Goal: Transaction & Acquisition: Download file/media

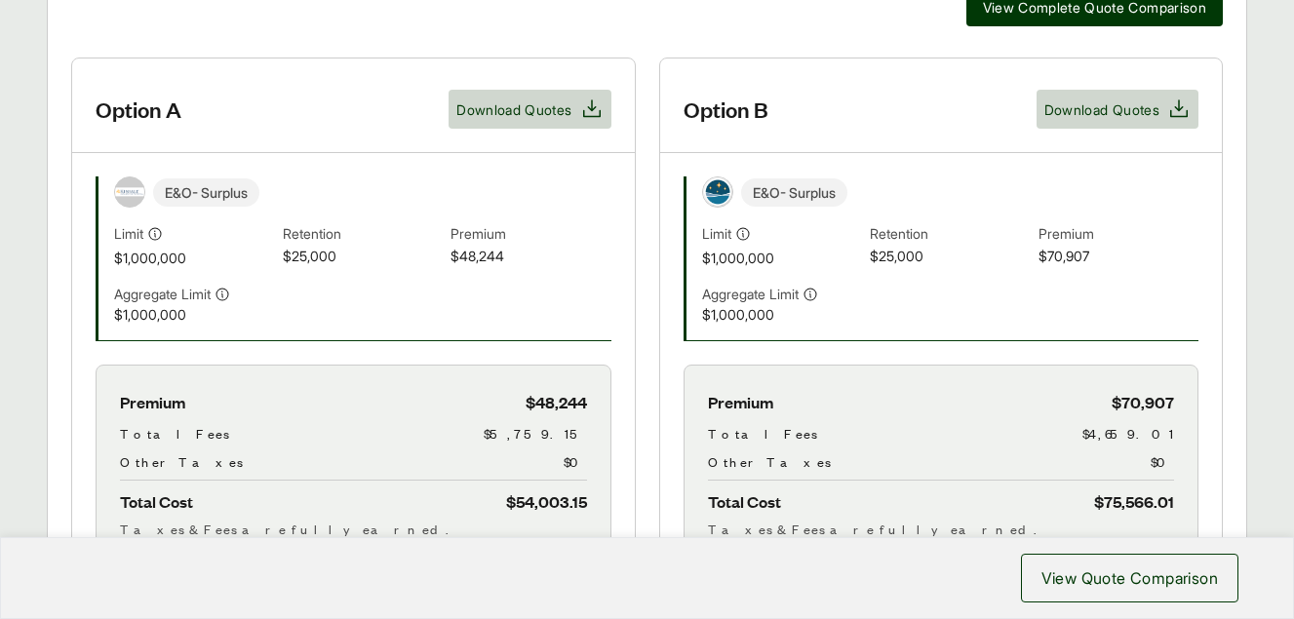
scroll to position [568, 0]
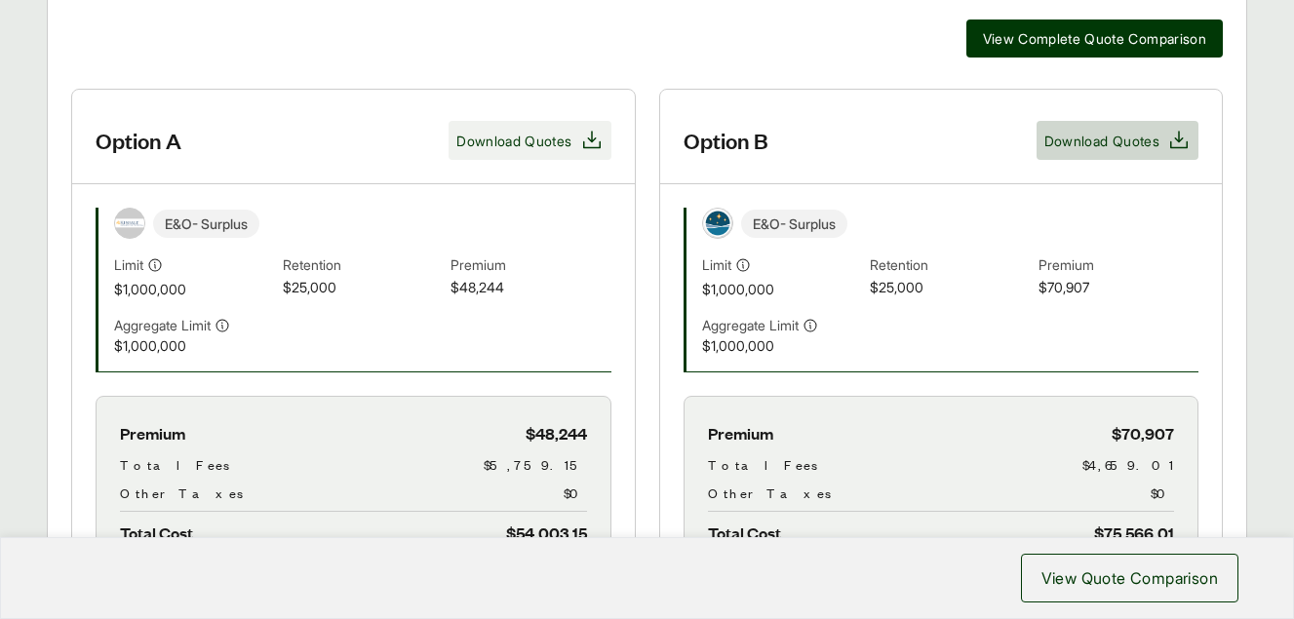
click at [537, 139] on span "Download Quotes" at bounding box center [513, 141] width 115 height 20
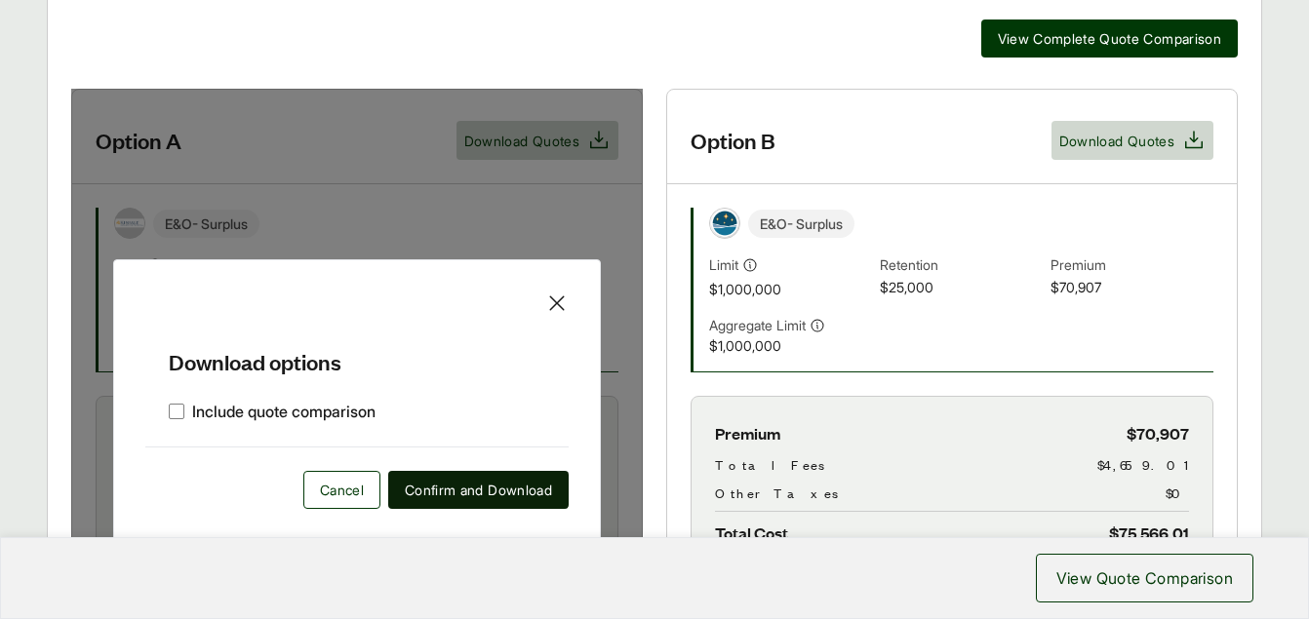
click at [472, 483] on span "Confirm and Download" at bounding box center [478, 490] width 147 height 20
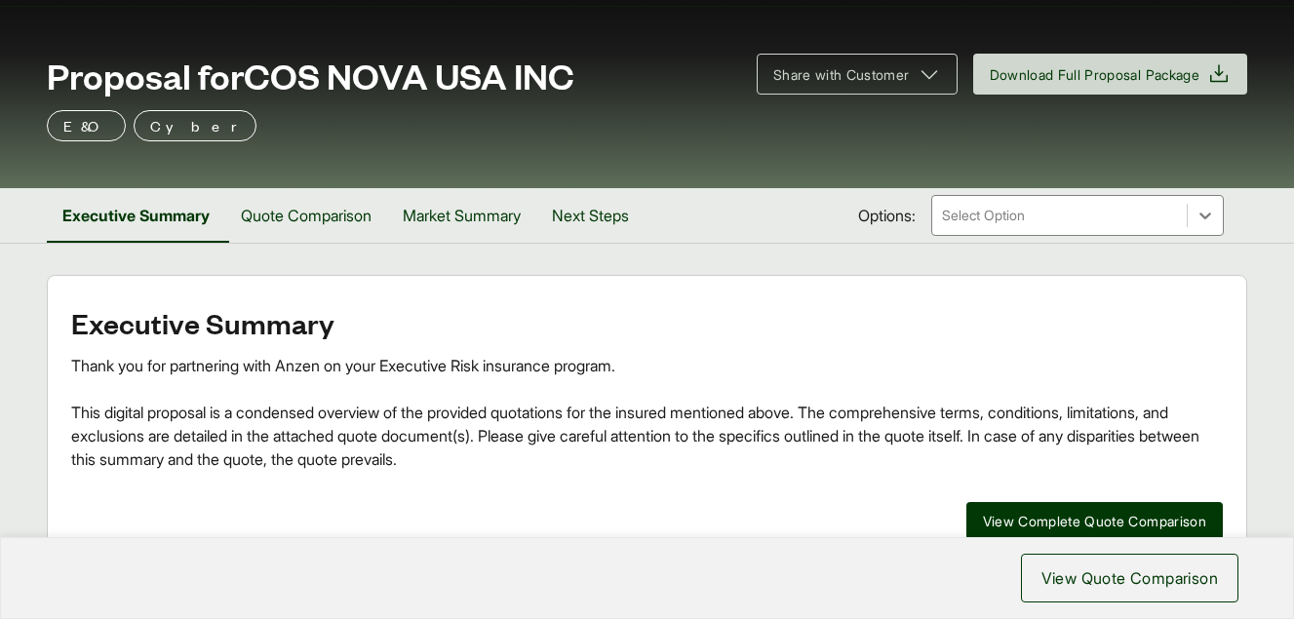
scroll to position [75, 0]
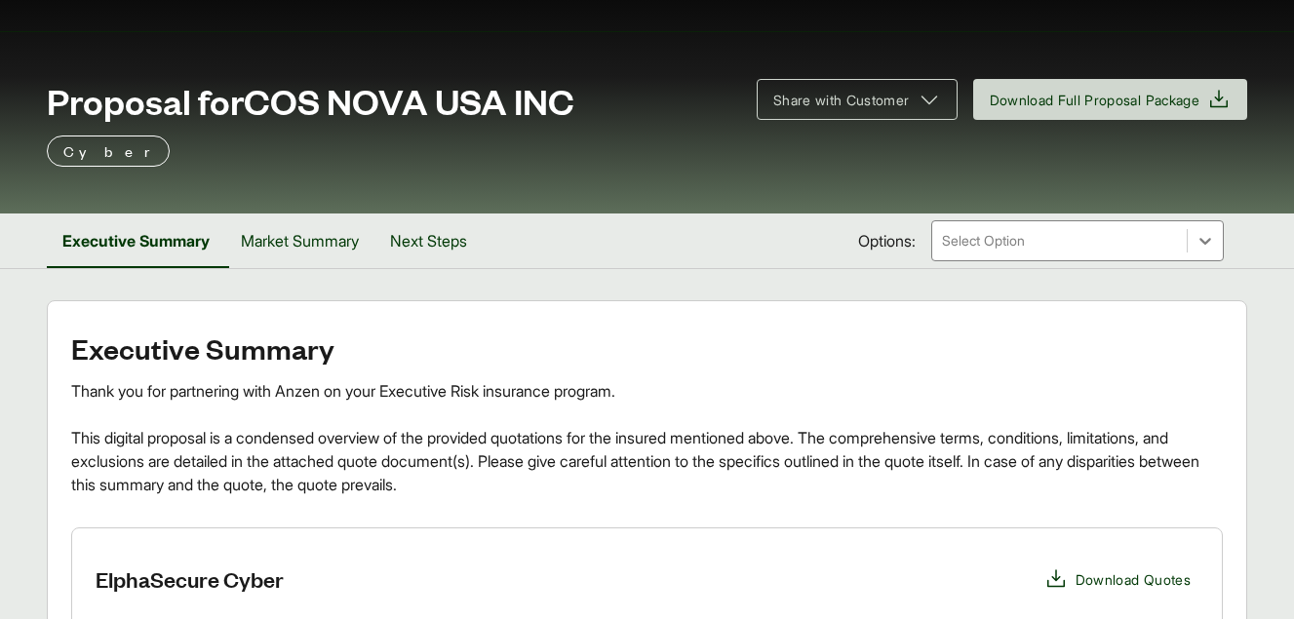
scroll to position [32, 0]
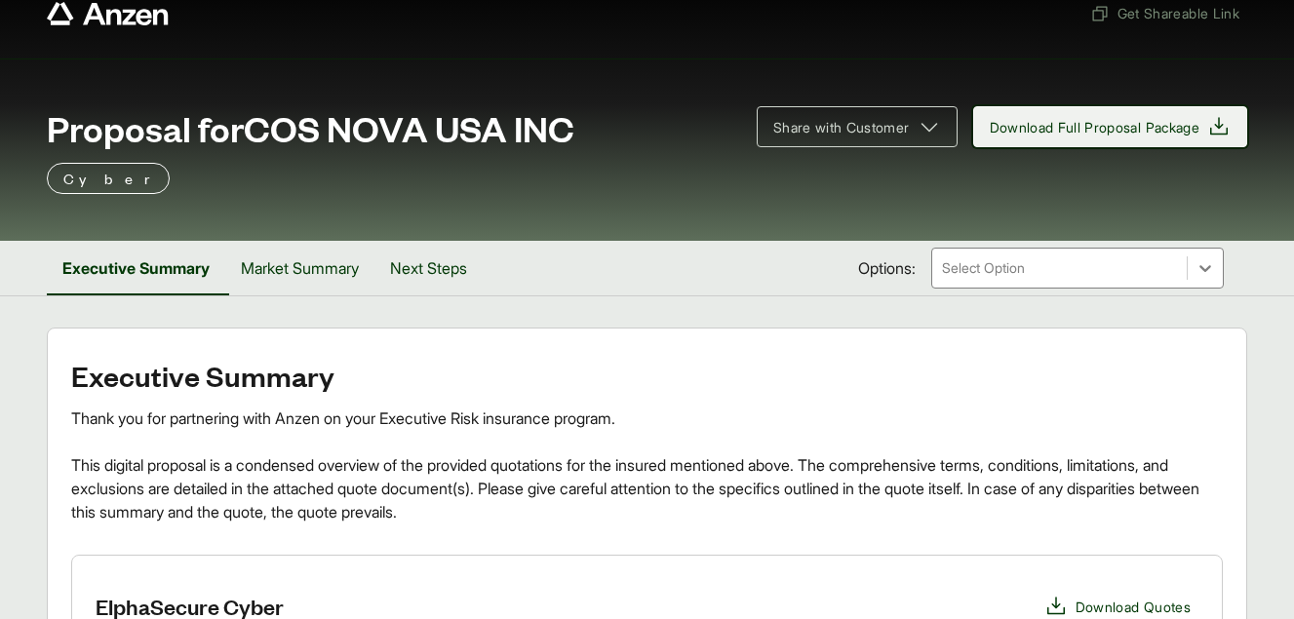
click at [1072, 128] on span "Download Full Proposal Package" at bounding box center [1095, 127] width 211 height 20
